Goal: Information Seeking & Learning: Learn about a topic

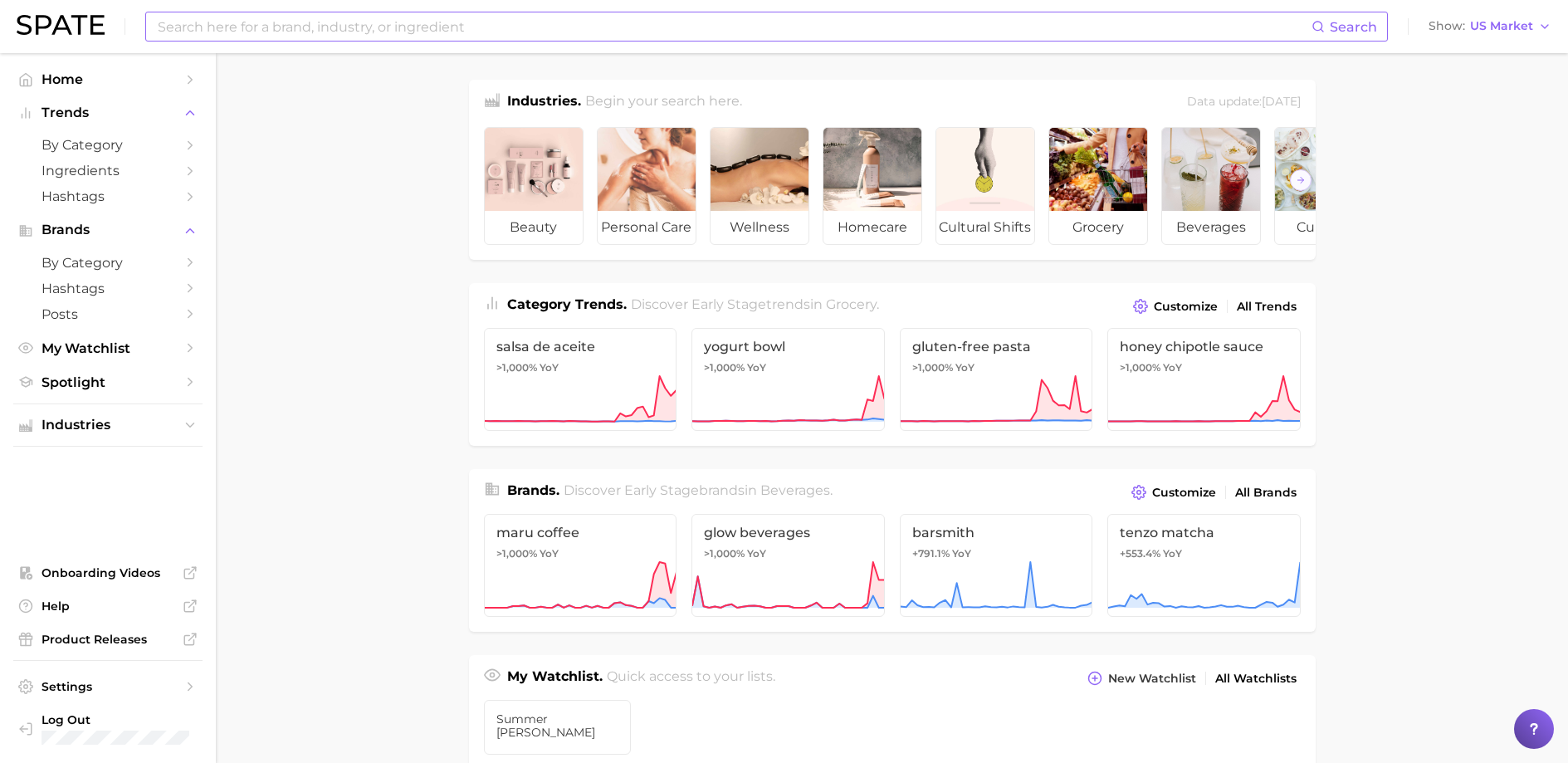
click at [366, 25] on input at bounding box center [733, 26] width 1156 height 28
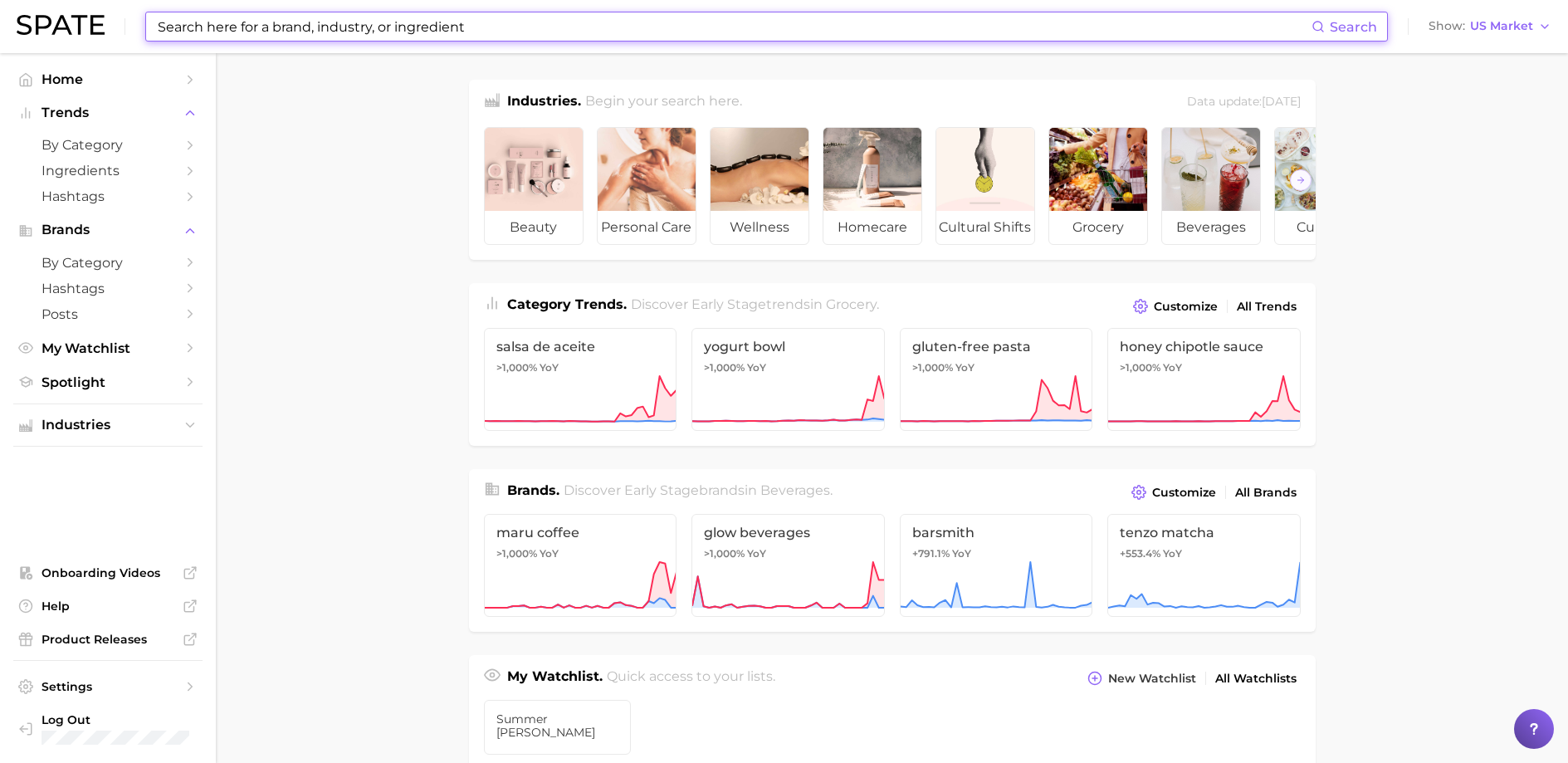
click at [366, 25] on input at bounding box center [733, 26] width 1156 height 28
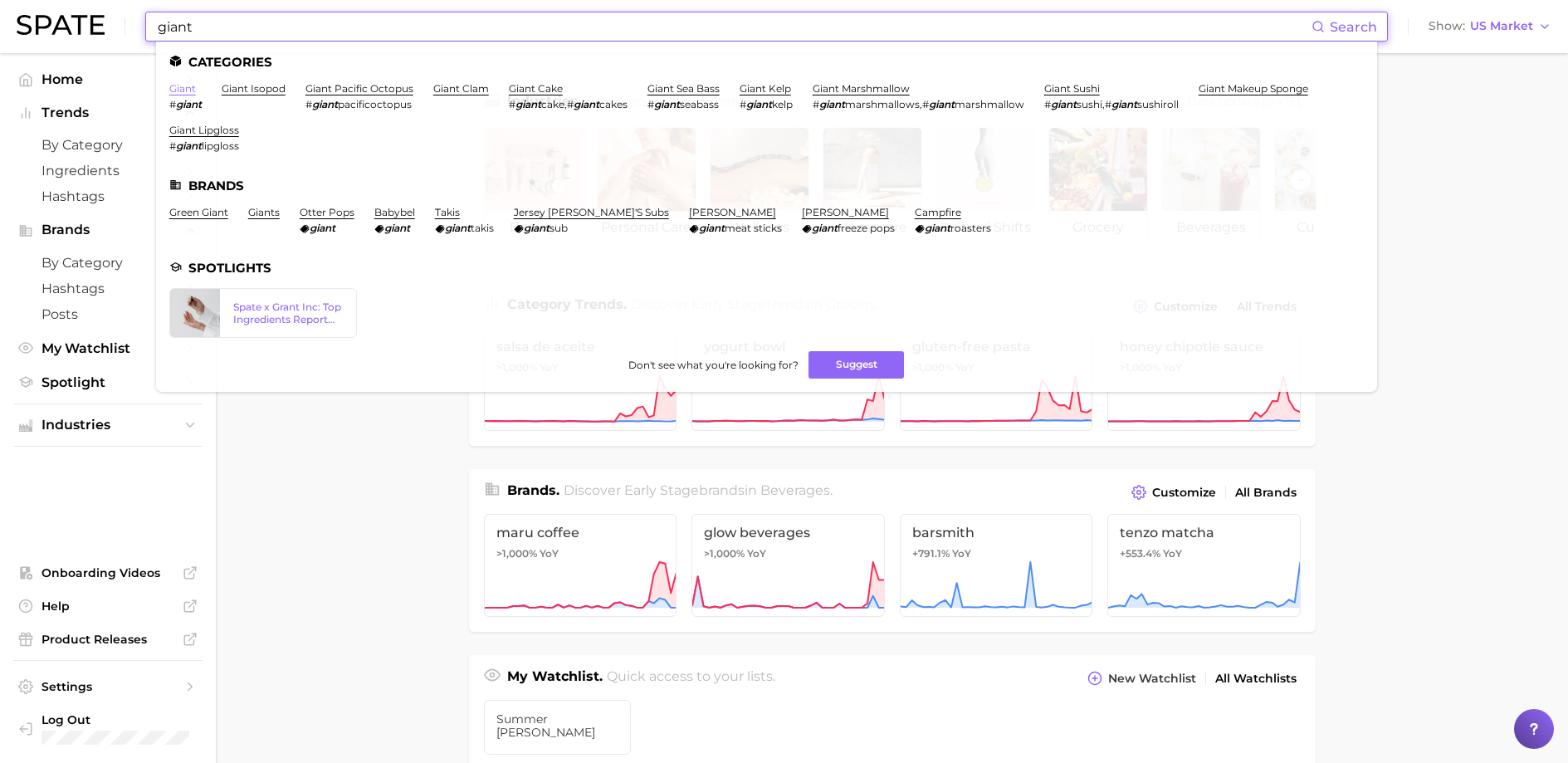
type input "giant"
click at [189, 91] on link "giant" at bounding box center [182, 89] width 26 height 13
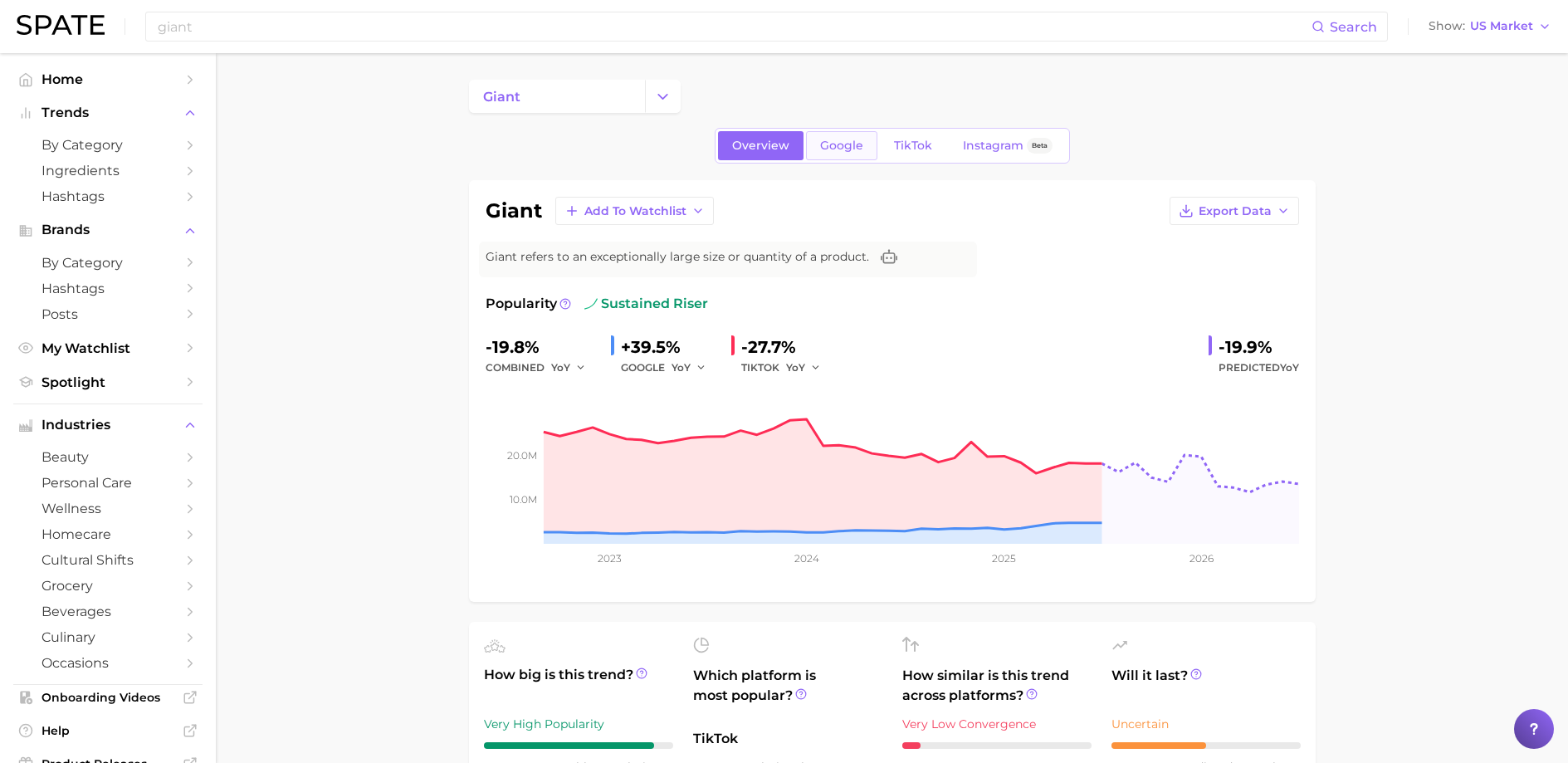
click at [851, 148] on span "Google" at bounding box center [841, 145] width 43 height 14
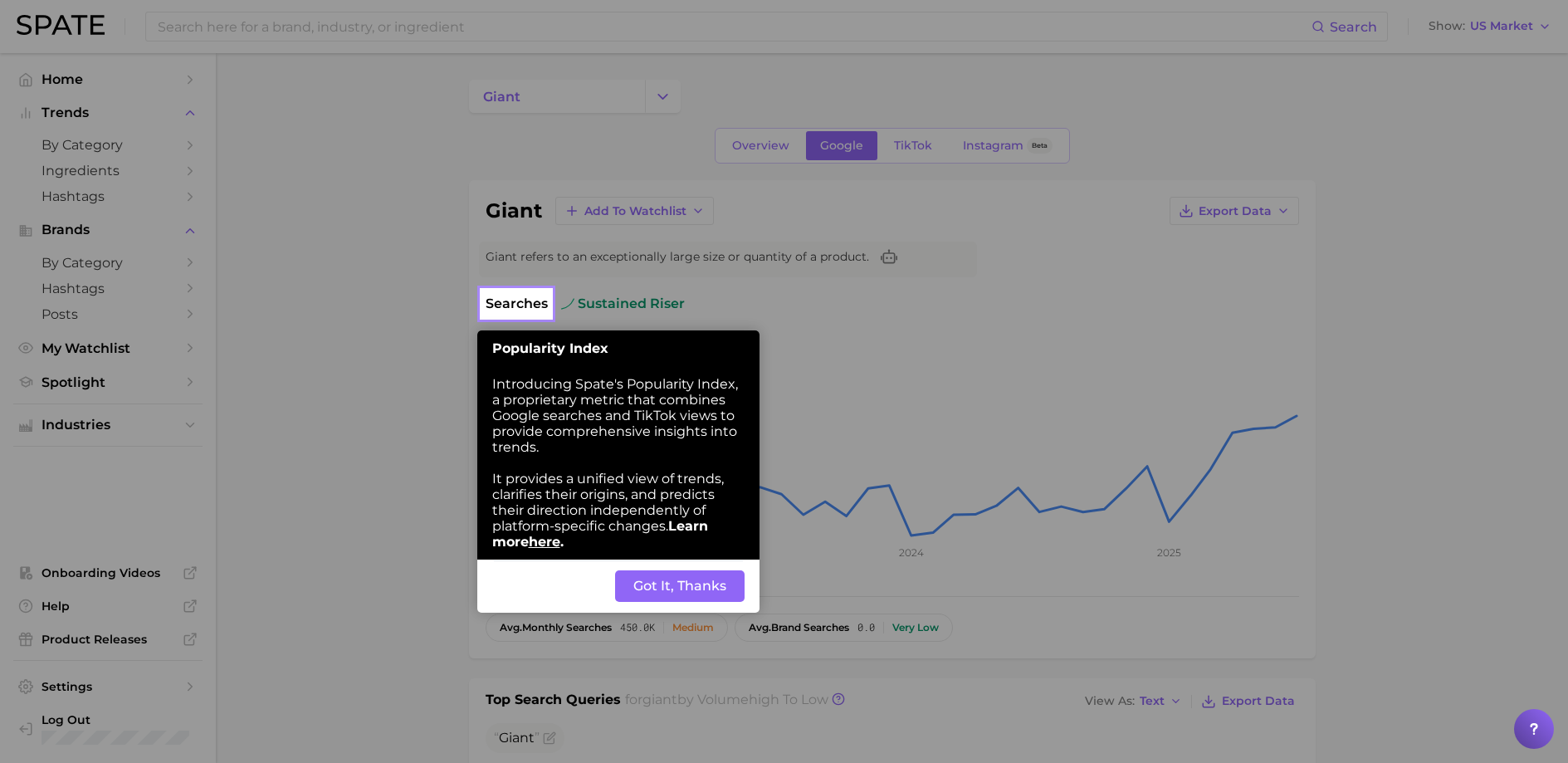
click at [680, 591] on button "Got It, Thanks" at bounding box center [680, 586] width 130 height 32
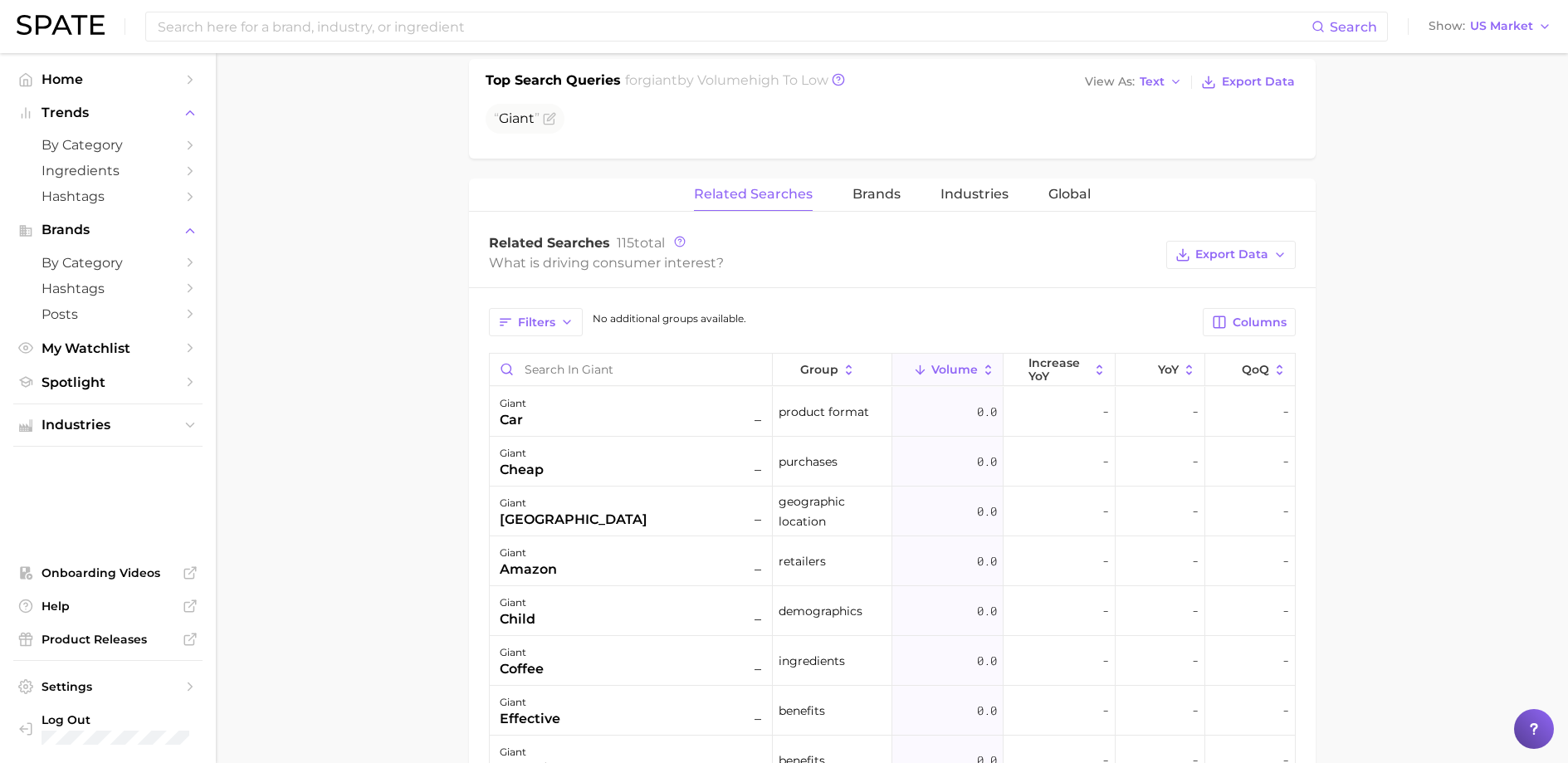
scroll to position [161, 0]
